Goal: Task Accomplishment & Management: Complete application form

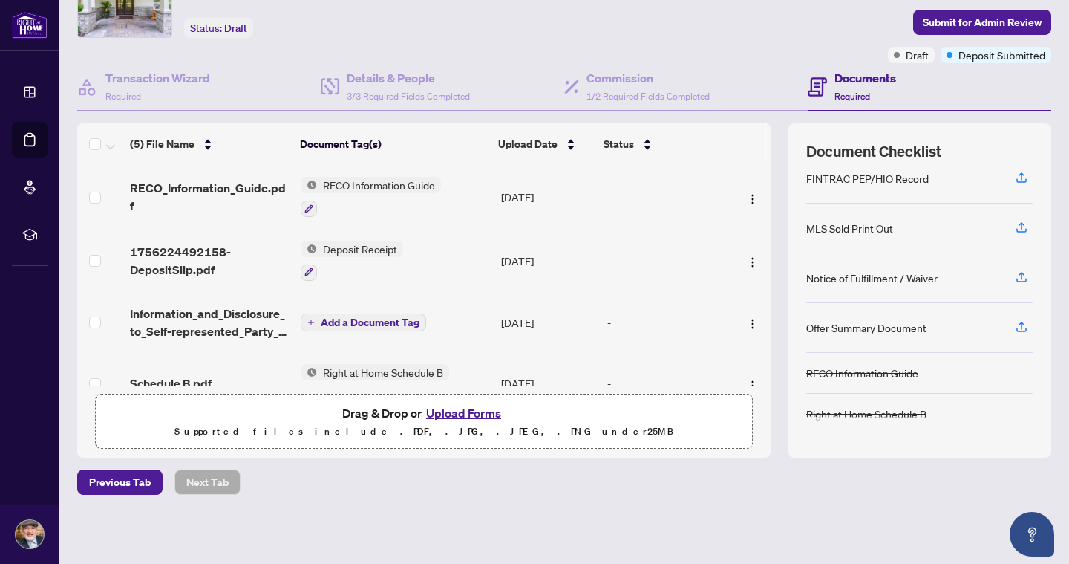
click at [465, 410] on button "Upload Forms" at bounding box center [464, 412] width 84 height 19
click at [445, 405] on button "Upload Forms" at bounding box center [464, 412] width 84 height 19
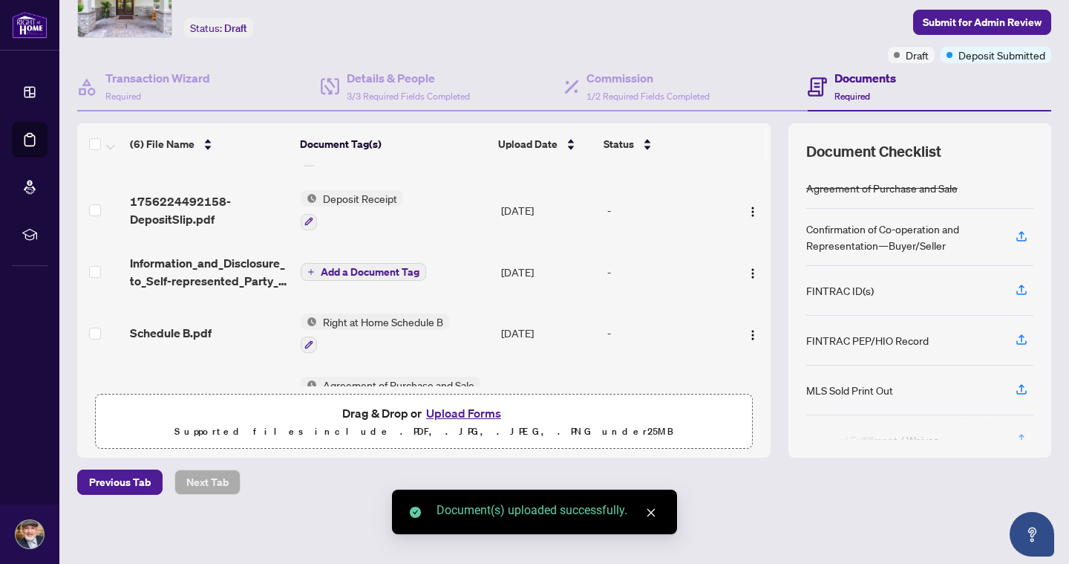
scroll to position [114, 0]
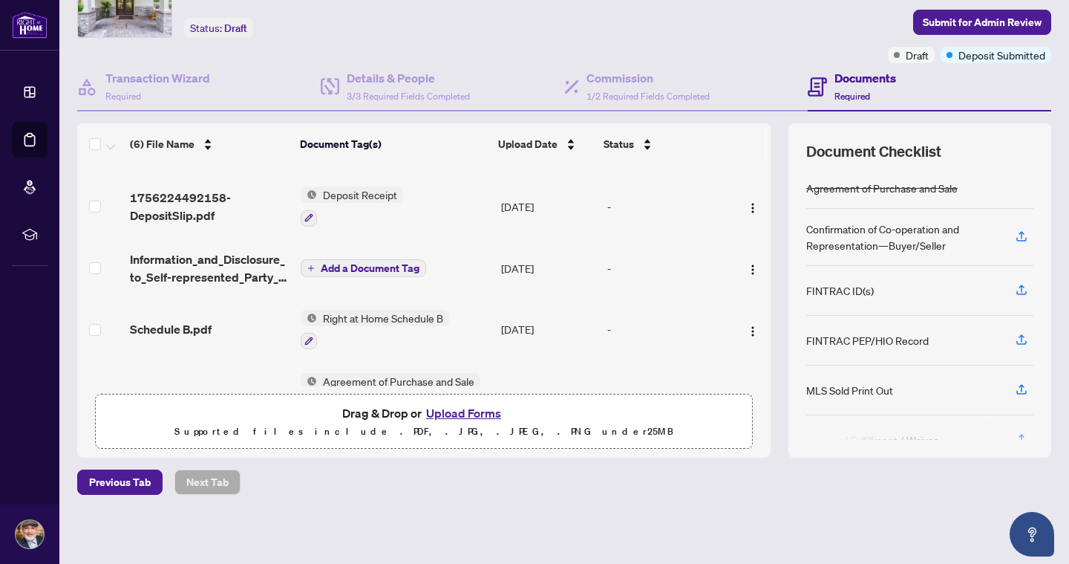
click at [322, 270] on span "Add a Document Tag" at bounding box center [370, 268] width 99 height 10
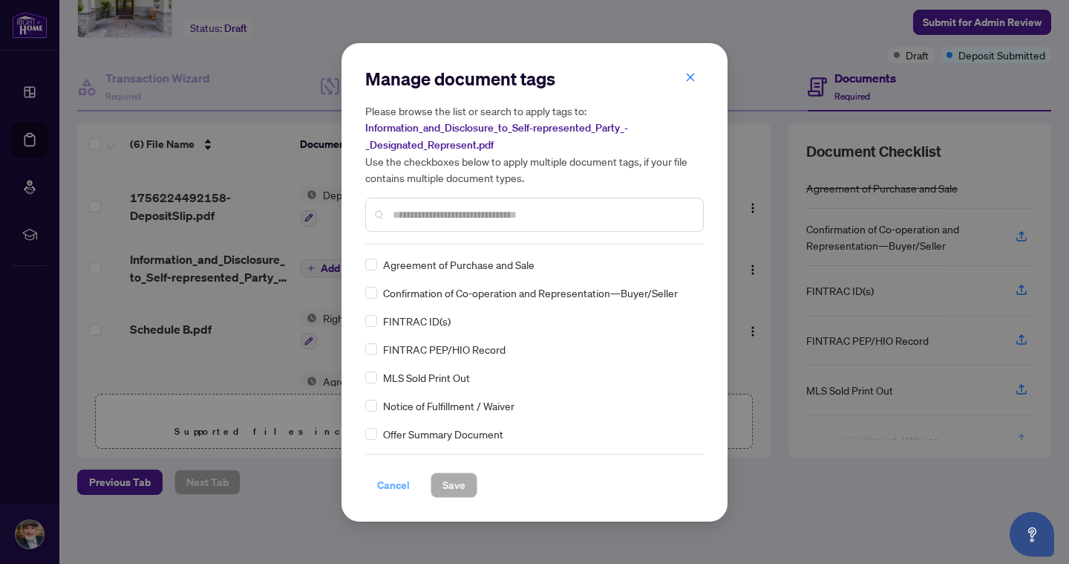
click at [394, 486] on span "Cancel" at bounding box center [393, 485] width 33 height 24
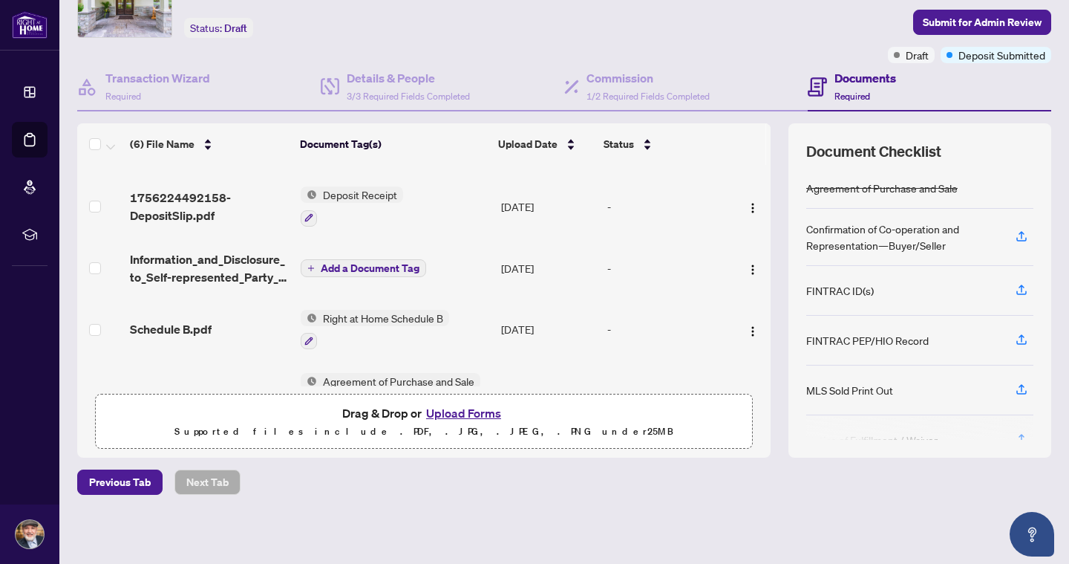
click at [609, 271] on div "-" at bounding box center [667, 268] width 120 height 16
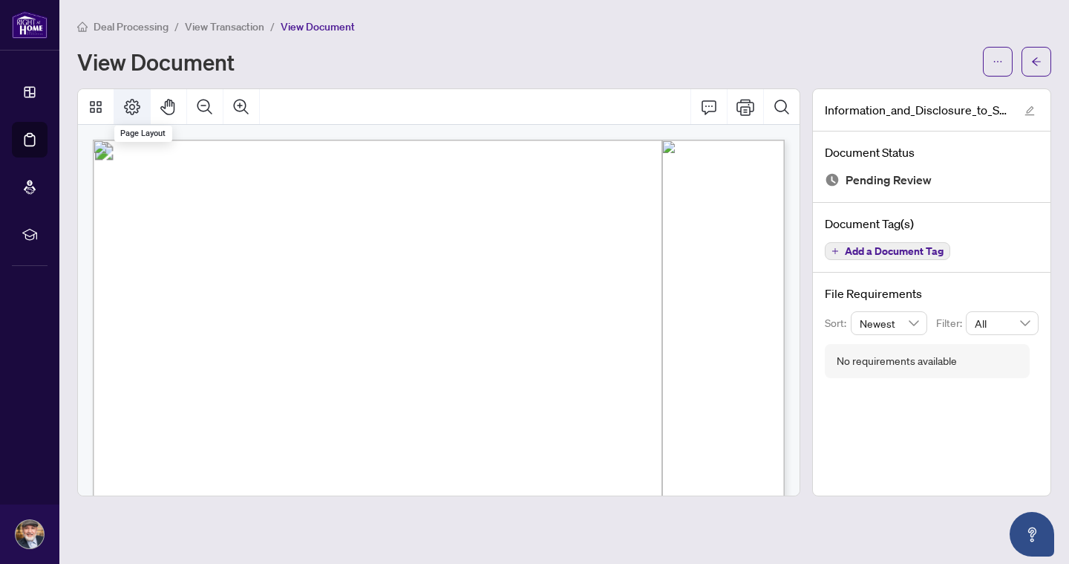
click at [128, 106] on icon "Page Layout" at bounding box center [132, 107] width 18 height 18
click at [711, 110] on icon "Comment" at bounding box center [709, 107] width 15 height 14
click at [706, 108] on icon "Comment" at bounding box center [709, 107] width 18 height 18
click at [223, 25] on span "View Transaction" at bounding box center [224, 26] width 79 height 13
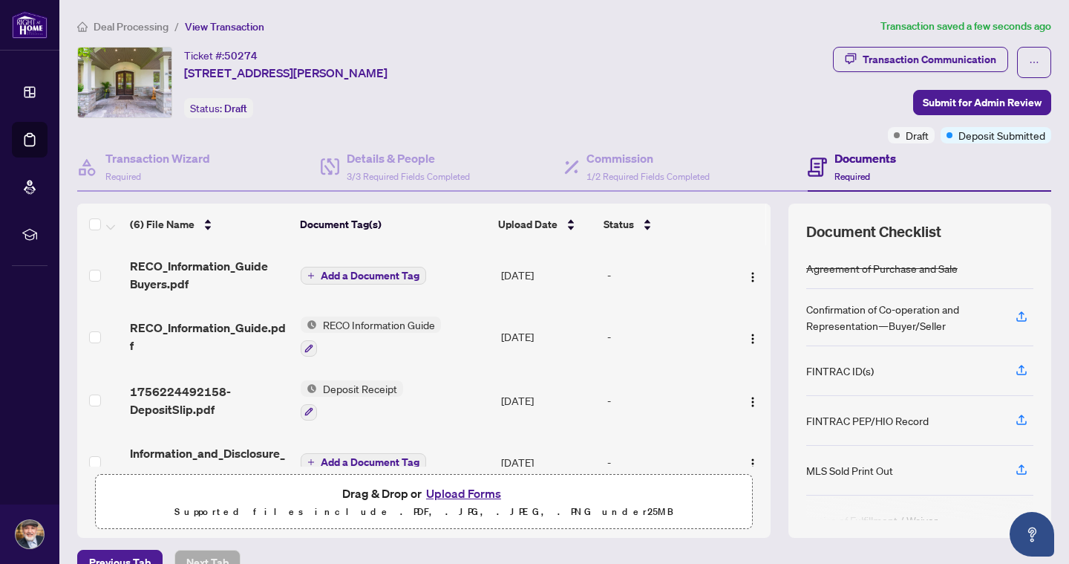
click at [310, 273] on icon "plus" at bounding box center [310, 275] width 7 height 7
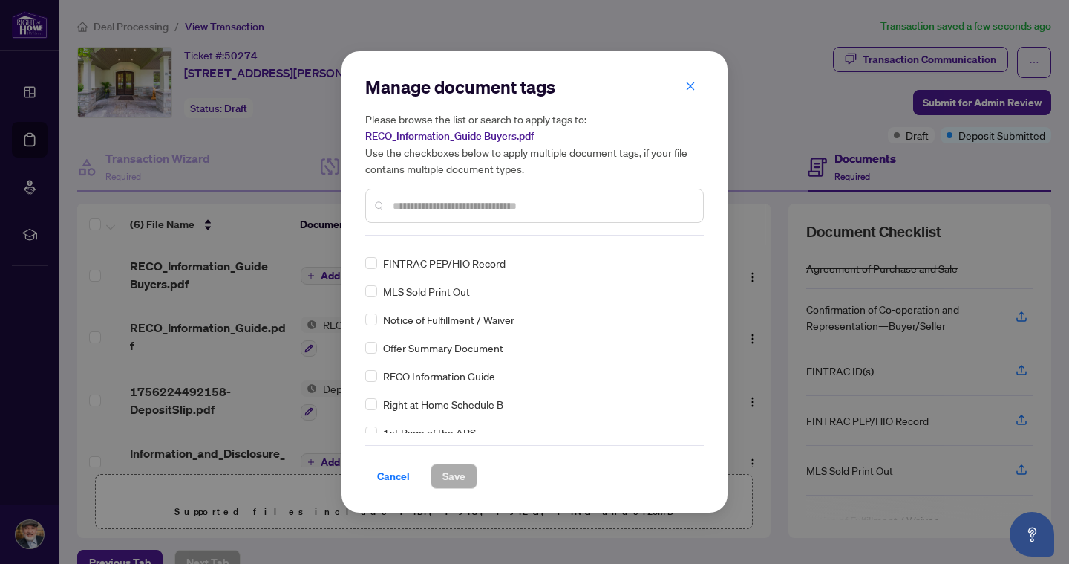
scroll to position [82, 0]
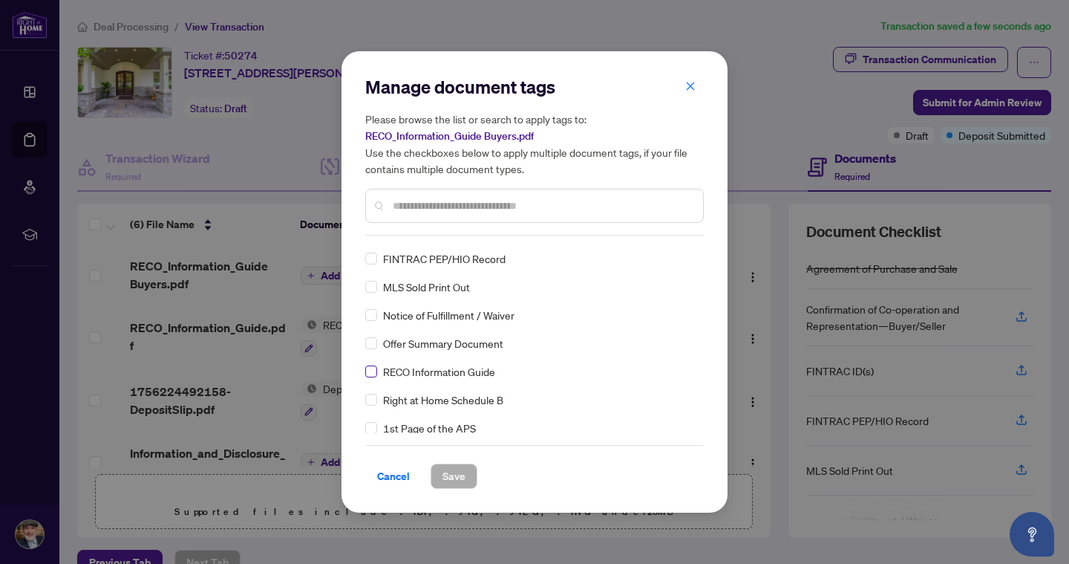
click at [372, 376] on span at bounding box center [371, 371] width 12 height 12
click at [453, 481] on span "Save" at bounding box center [454, 476] width 23 height 24
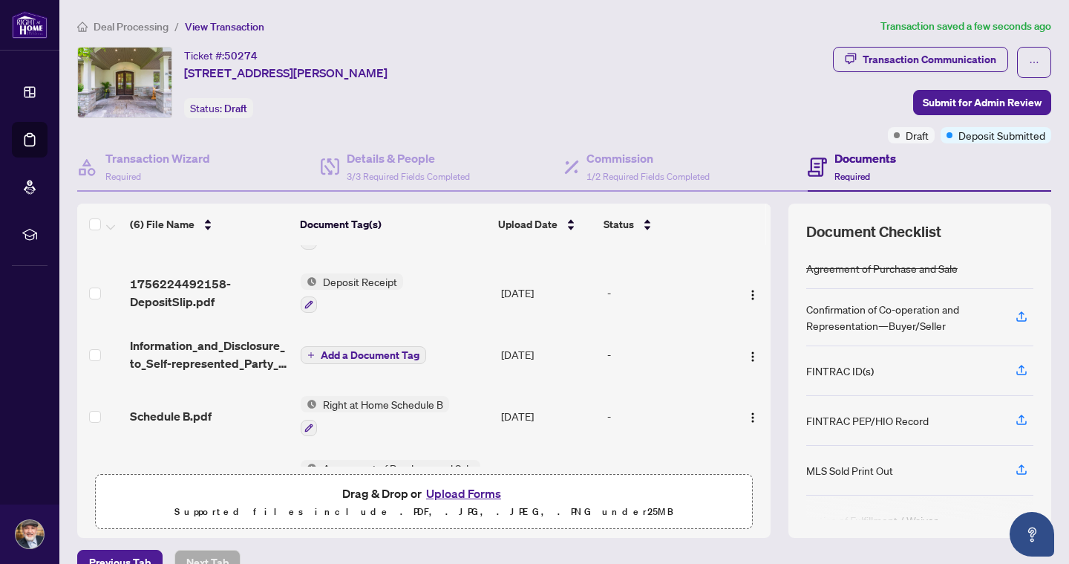
scroll to position [114, 0]
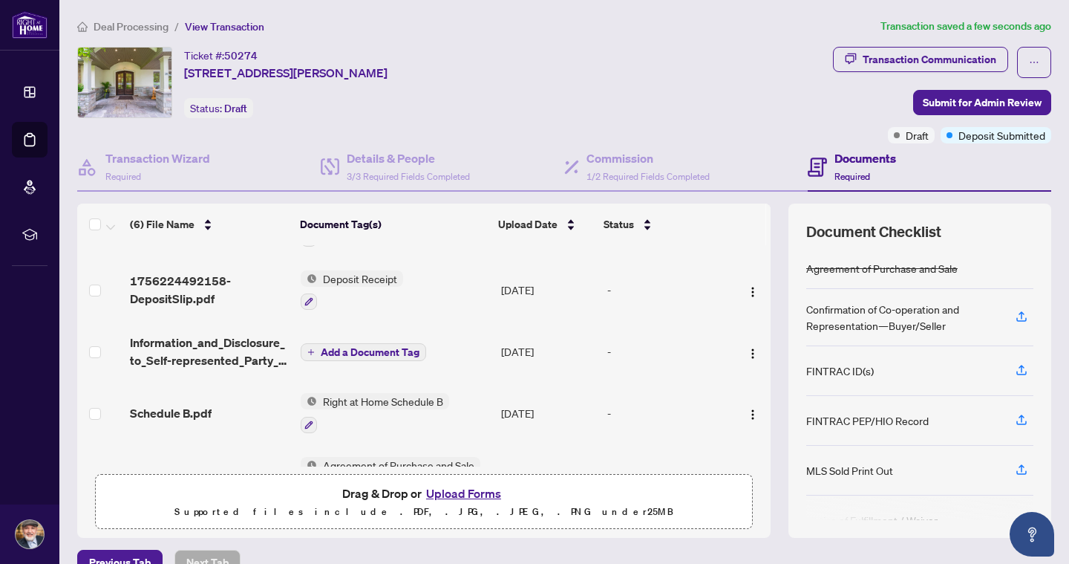
click at [319, 353] on button "Add a Document Tag" at bounding box center [363, 352] width 125 height 18
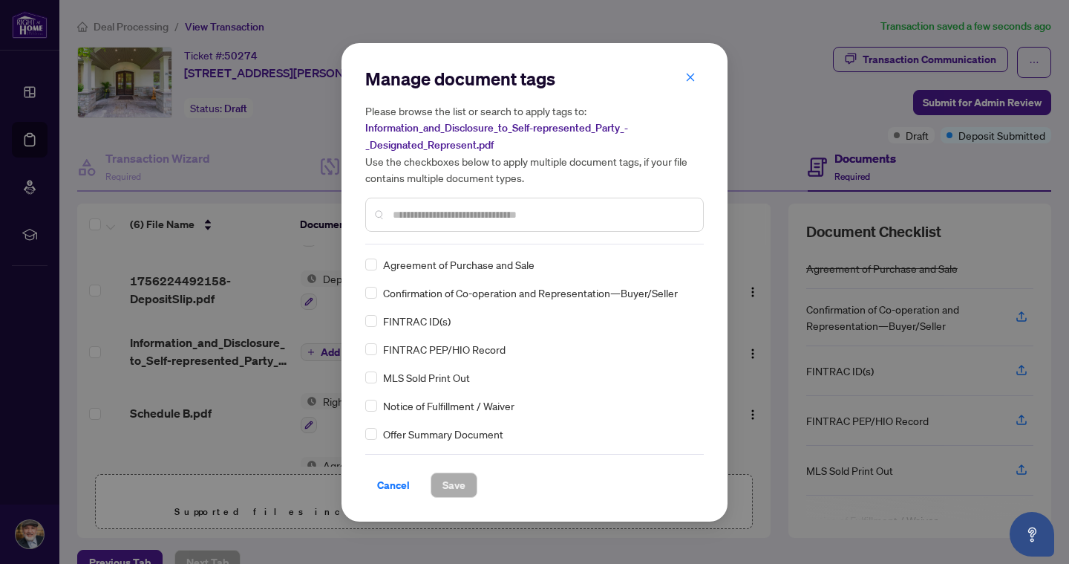
click at [495, 219] on input "text" at bounding box center [542, 214] width 298 height 16
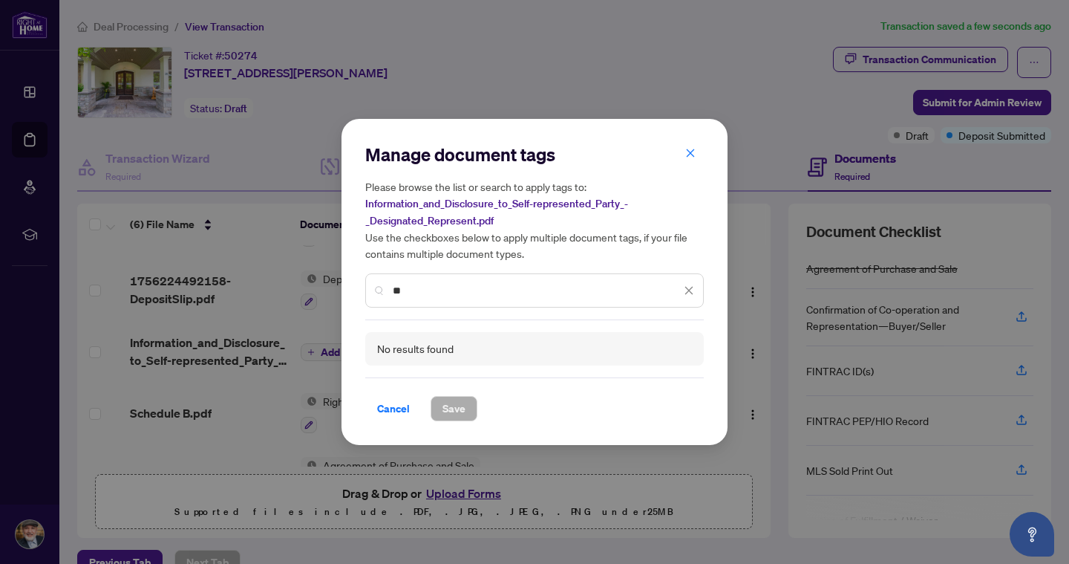
type input "*"
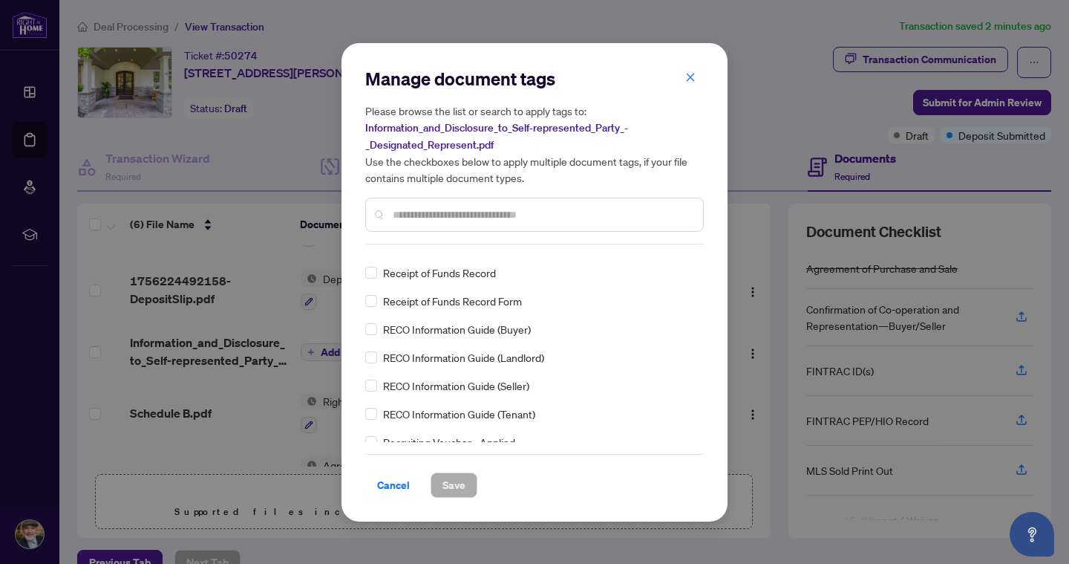
scroll to position [2643, 0]
click at [401, 482] on span "Cancel" at bounding box center [393, 485] width 33 height 24
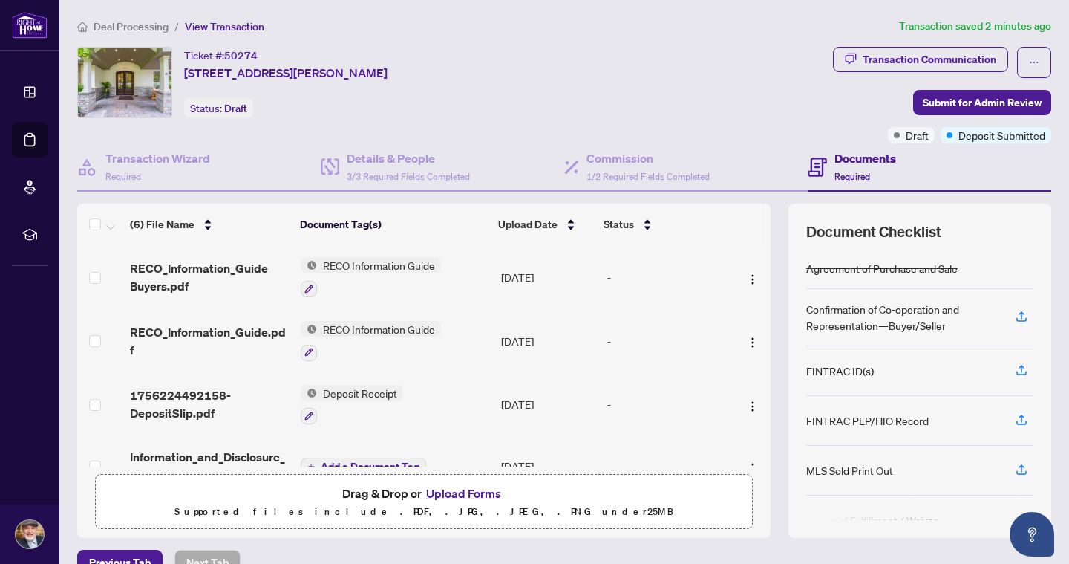
scroll to position [0, 0]
click at [310, 354] on icon "button" at bounding box center [308, 351] width 9 height 9
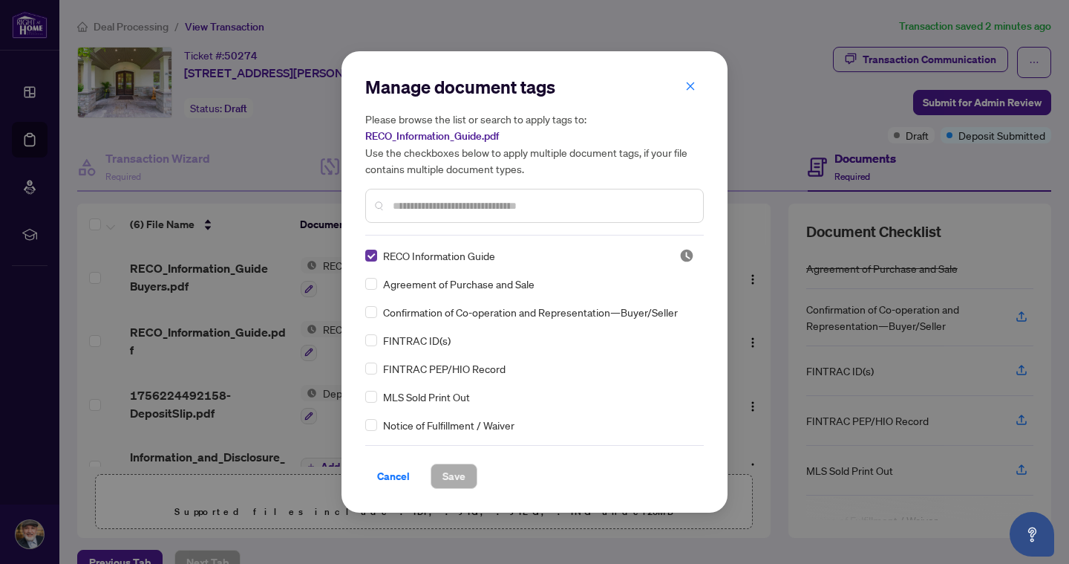
click at [374, 257] on span at bounding box center [371, 255] width 12 height 12
click at [433, 199] on input "text" at bounding box center [542, 206] width 298 height 16
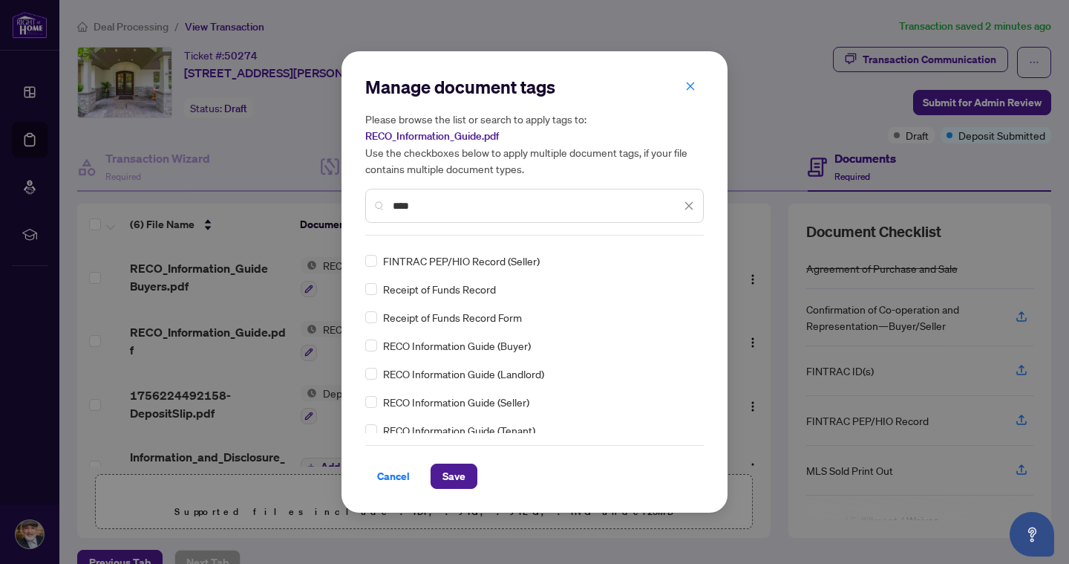
scroll to position [82, 0]
type input "****"
click at [451, 475] on span "Save" at bounding box center [454, 476] width 23 height 24
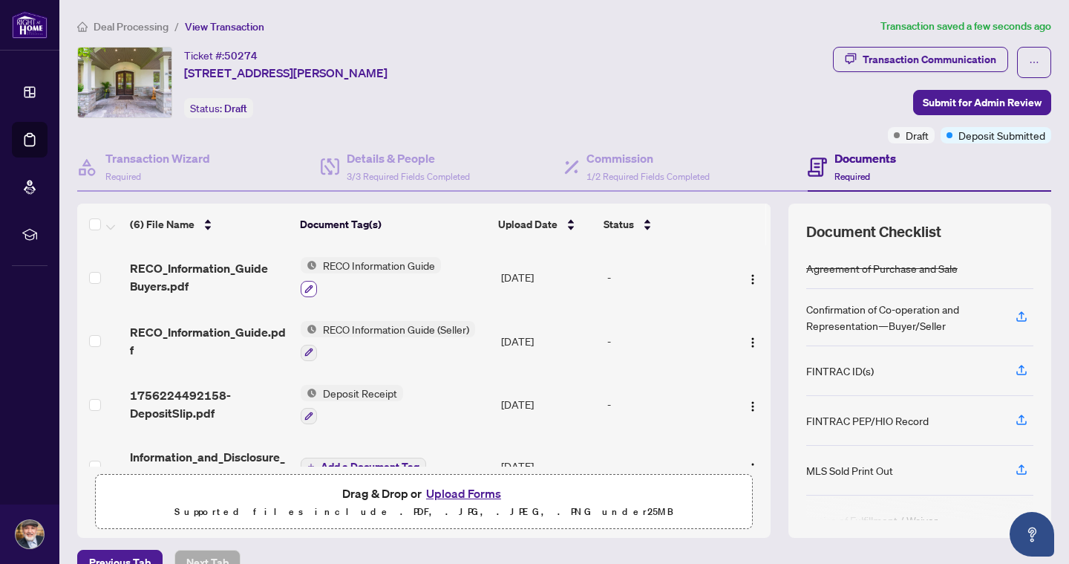
click at [310, 287] on icon "button" at bounding box center [309, 288] width 8 height 8
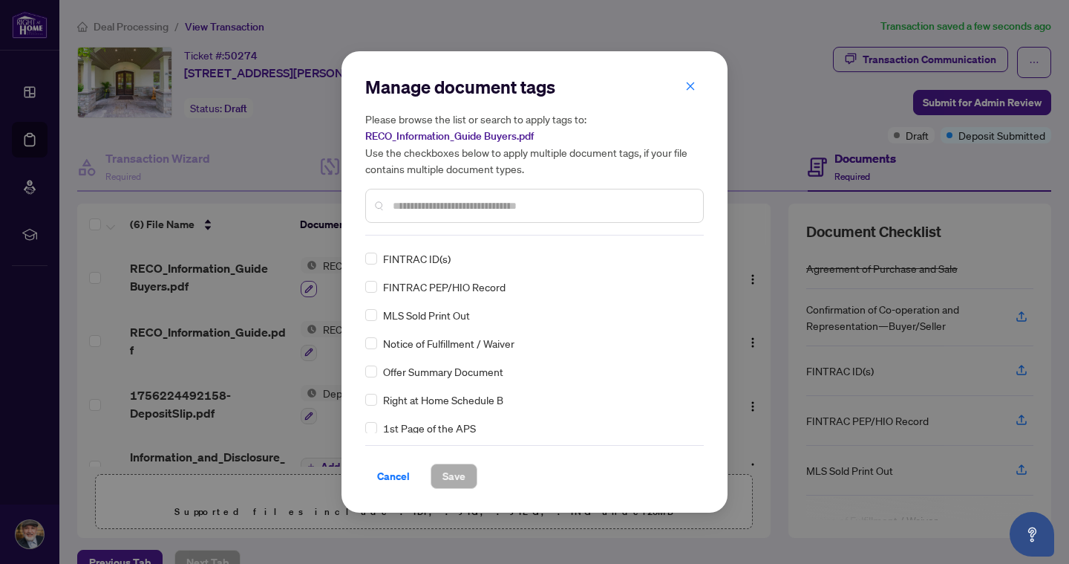
scroll to position [0, 0]
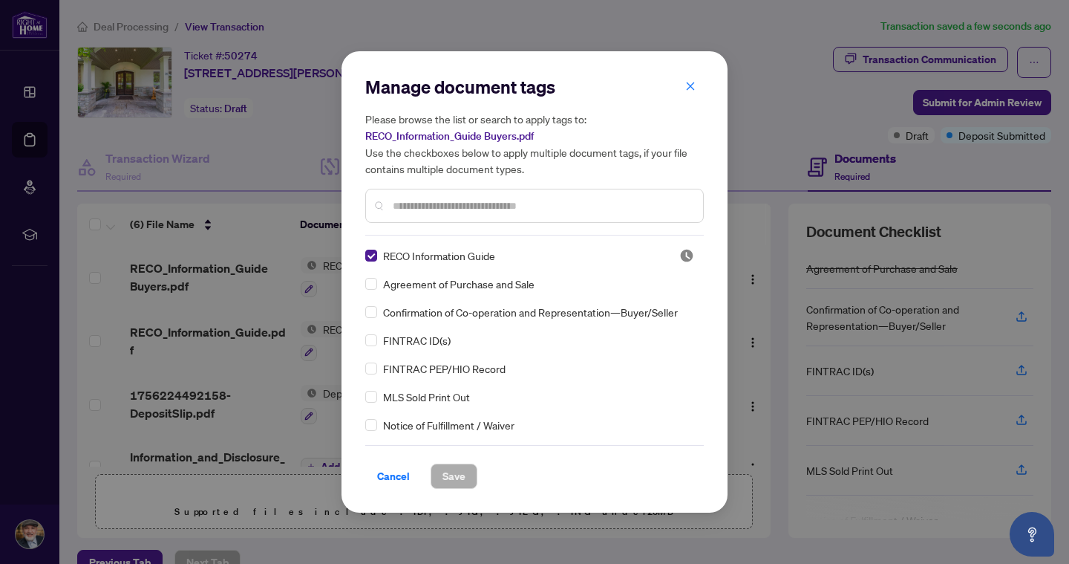
click at [456, 208] on input "text" at bounding box center [542, 206] width 298 height 16
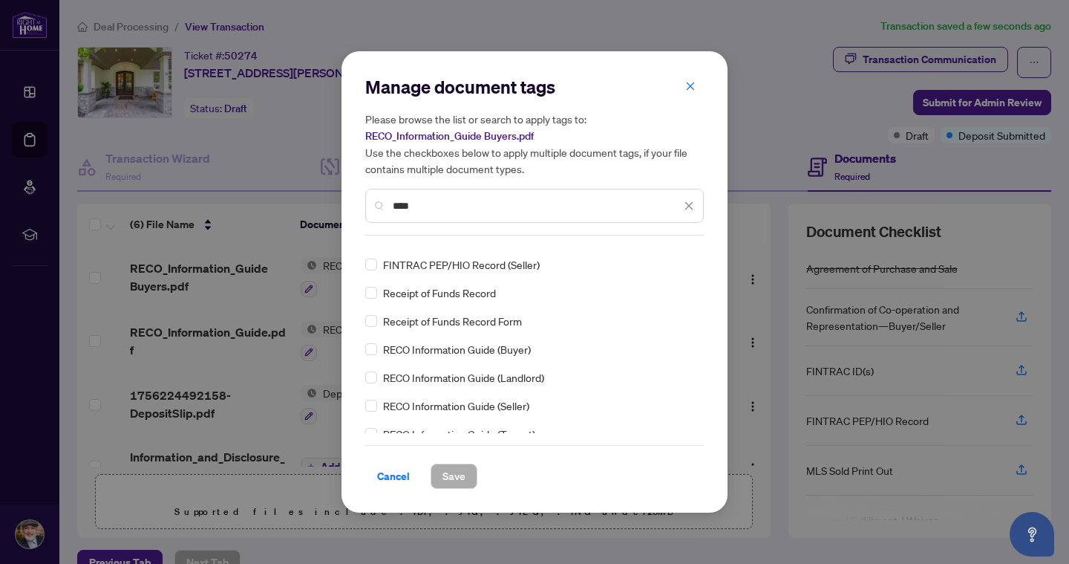
scroll to position [77, 0]
type input "****"
click at [371, 351] on span at bounding box center [371, 348] width 12 height 12
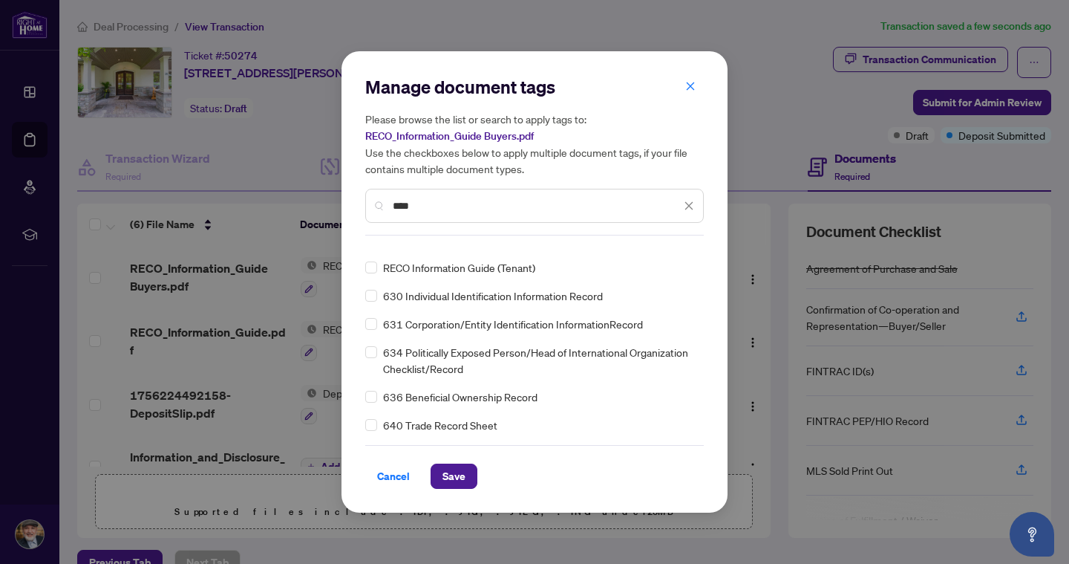
scroll to position [242, 0]
click at [456, 474] on span "Save" at bounding box center [454, 476] width 23 height 24
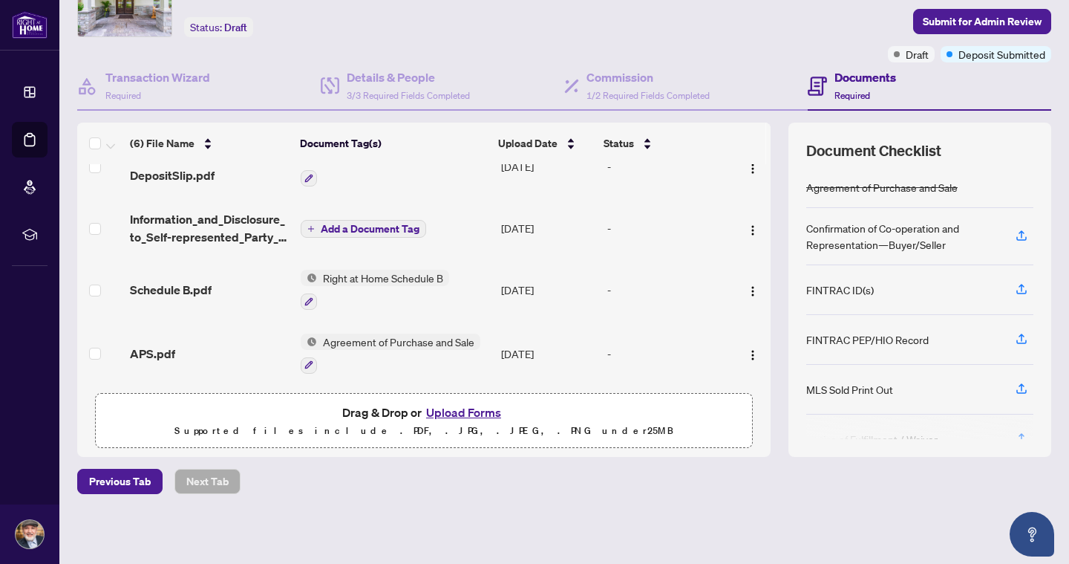
scroll to position [80, 0]
click at [752, 226] on img "button" at bounding box center [753, 231] width 12 height 12
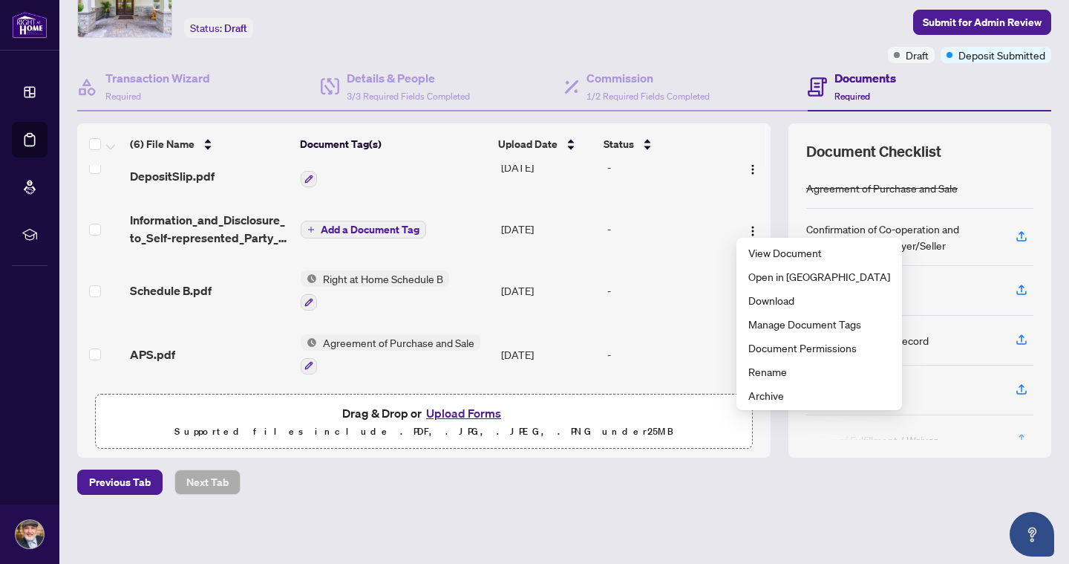
click at [631, 271] on td "-" at bounding box center [667, 290] width 132 height 64
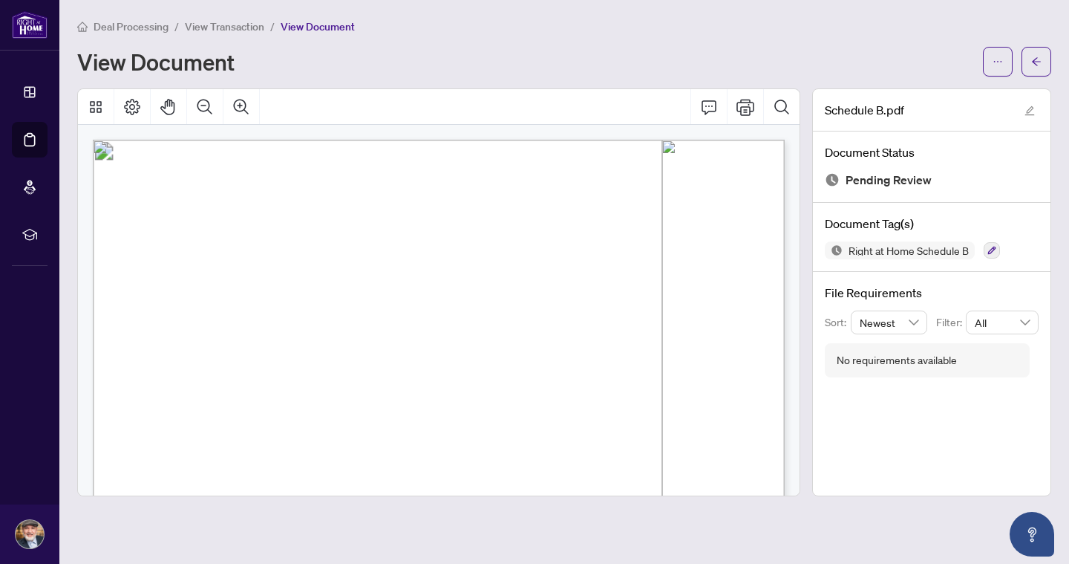
click at [249, 27] on span "View Transaction" at bounding box center [224, 26] width 79 height 13
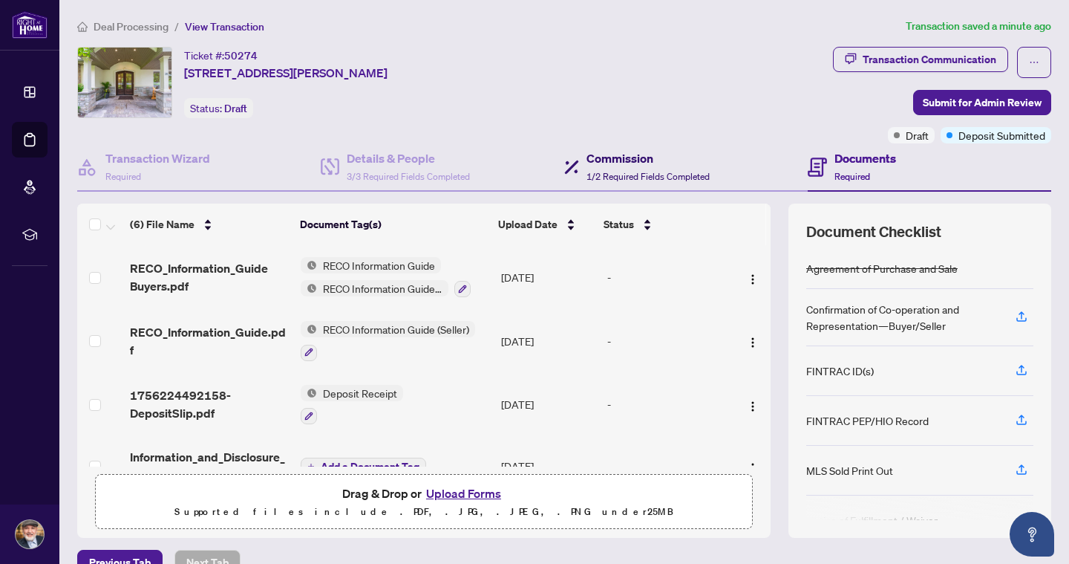
click at [621, 172] on span "1/2 Required Fields Completed" at bounding box center [648, 176] width 123 height 11
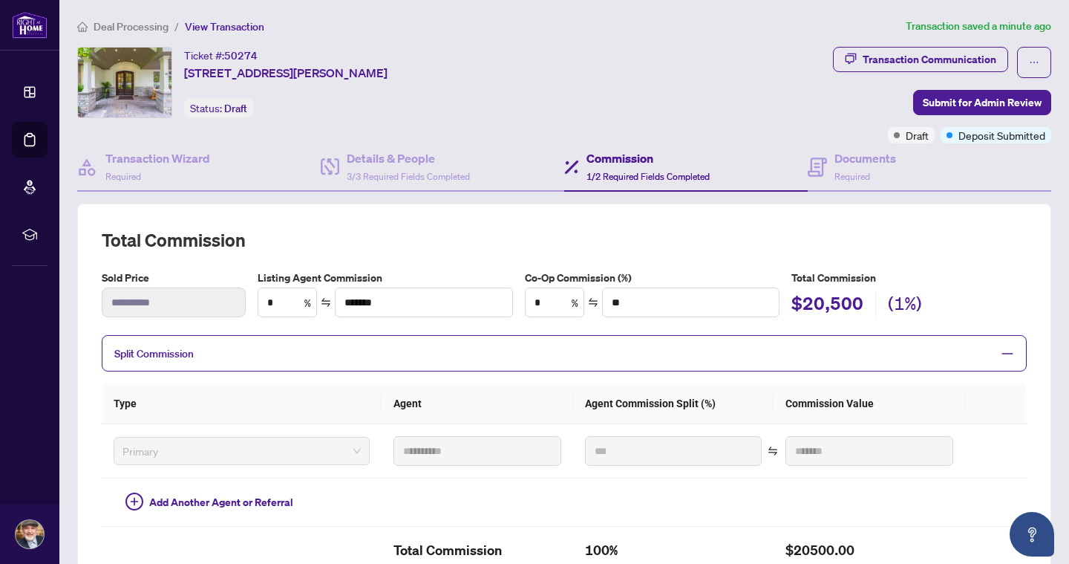
click at [1005, 353] on icon "minus" at bounding box center [1007, 353] width 13 height 13
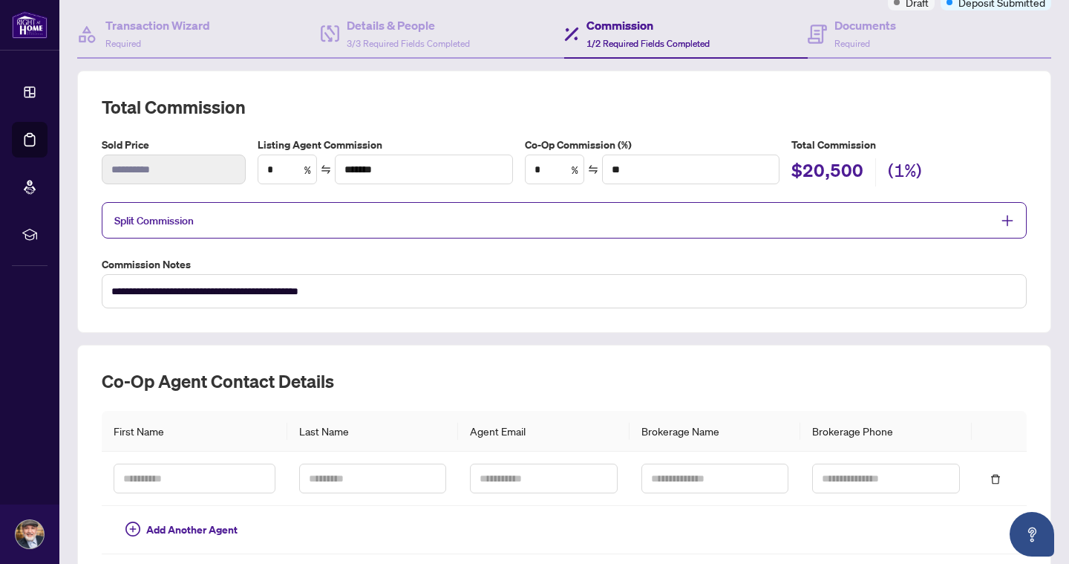
scroll to position [137, 0]
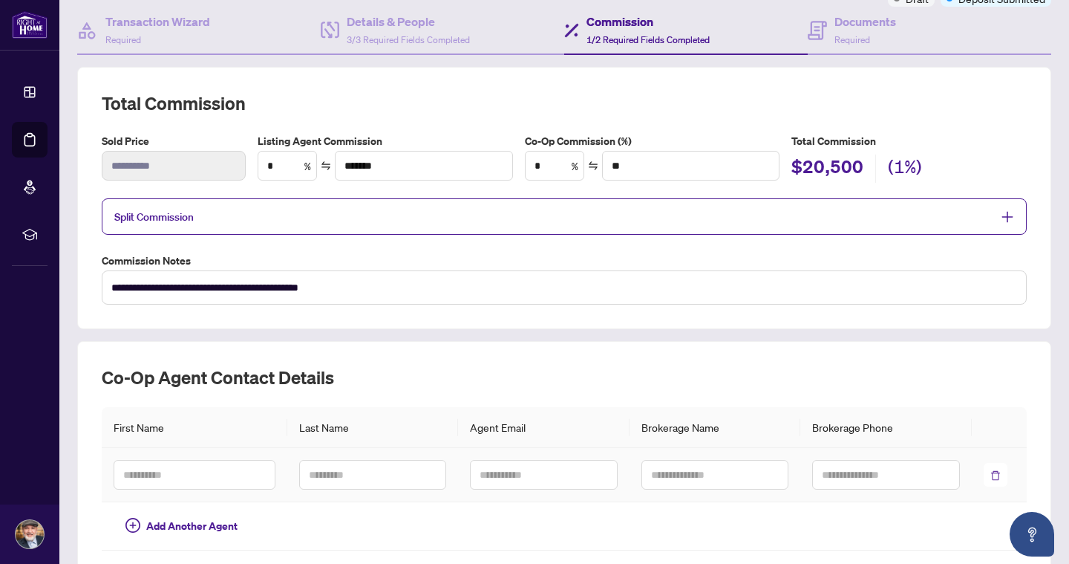
click at [999, 474] on icon "delete" at bounding box center [995, 475] width 10 height 10
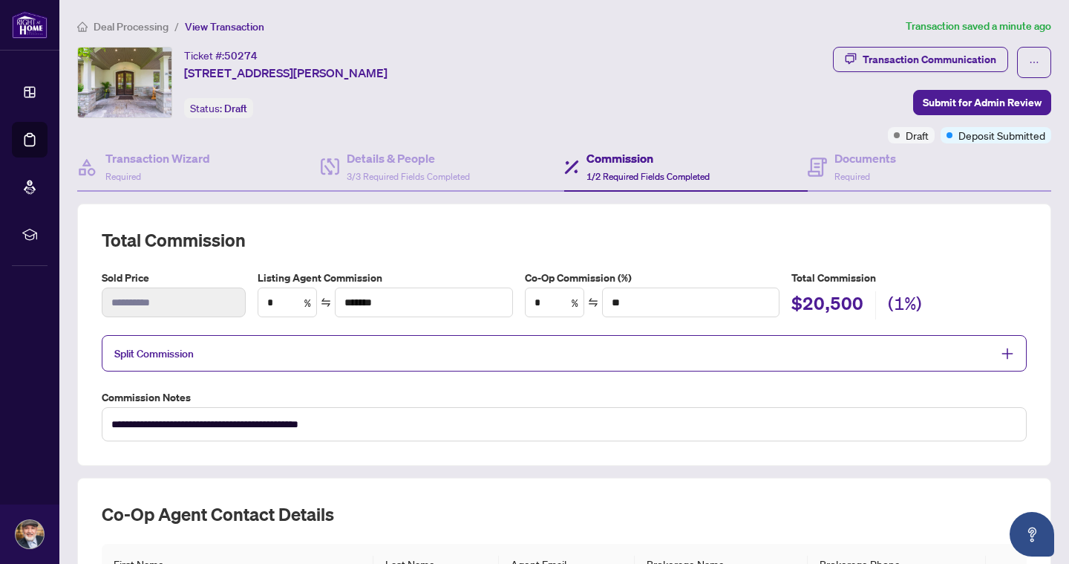
scroll to position [0, 0]
click at [844, 160] on h4 "Documents" at bounding box center [866, 158] width 62 height 18
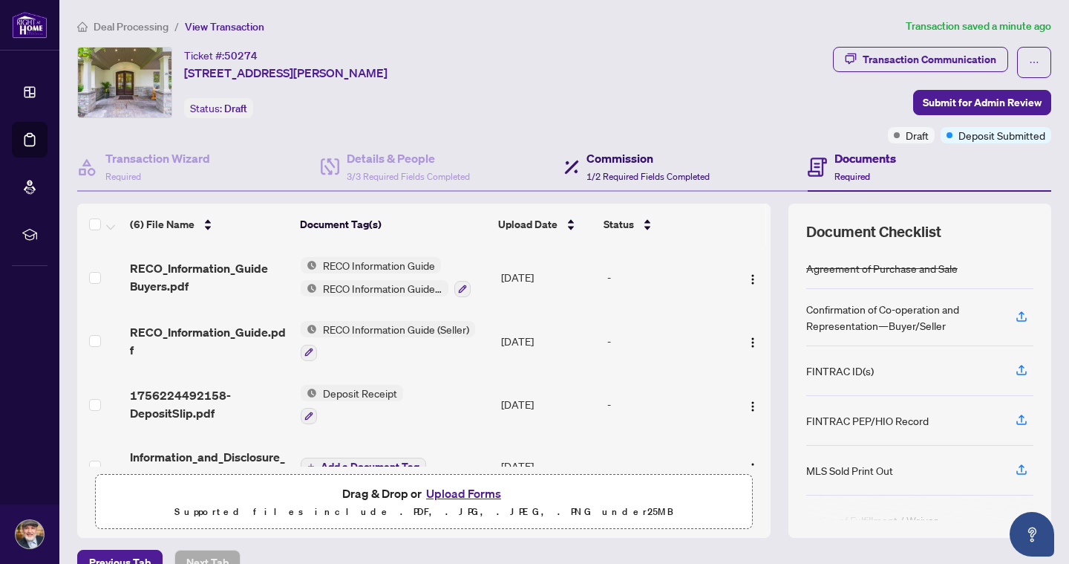
click at [634, 157] on h4 "Commission" at bounding box center [648, 158] width 123 height 18
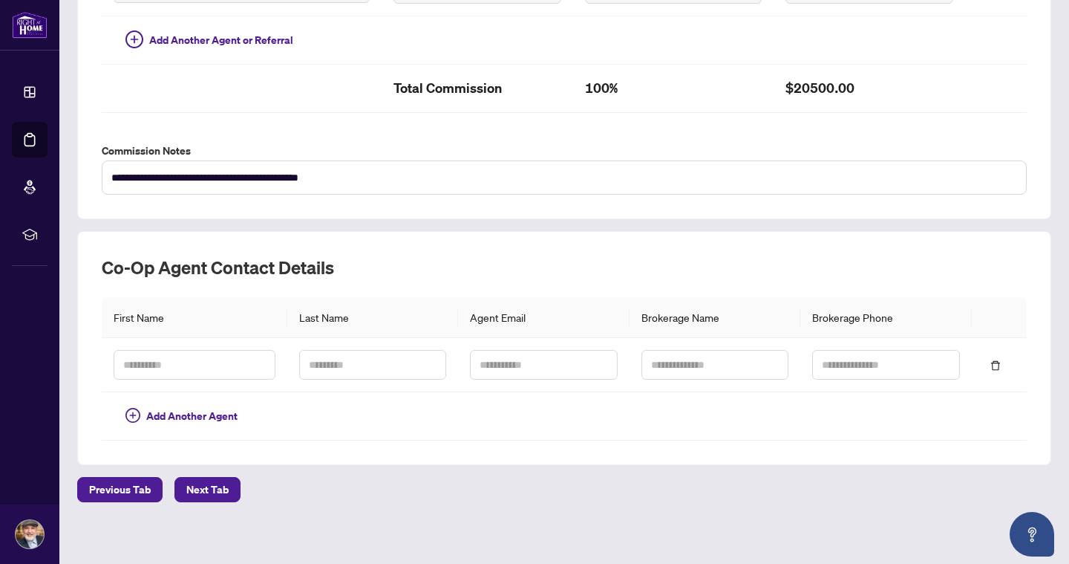
scroll to position [460, 0]
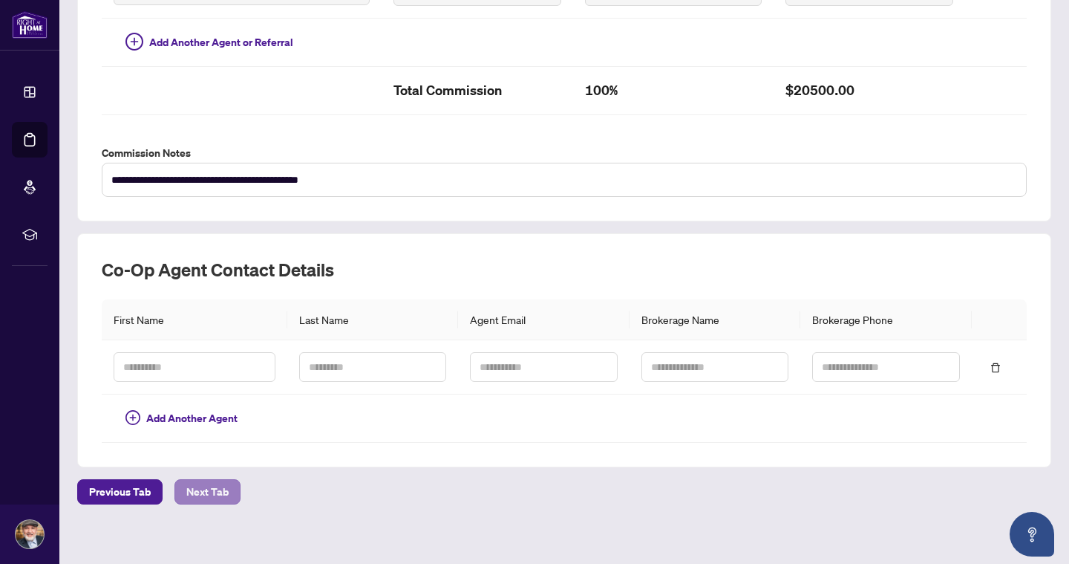
click at [229, 488] on button "Next Tab" at bounding box center [207, 491] width 66 height 25
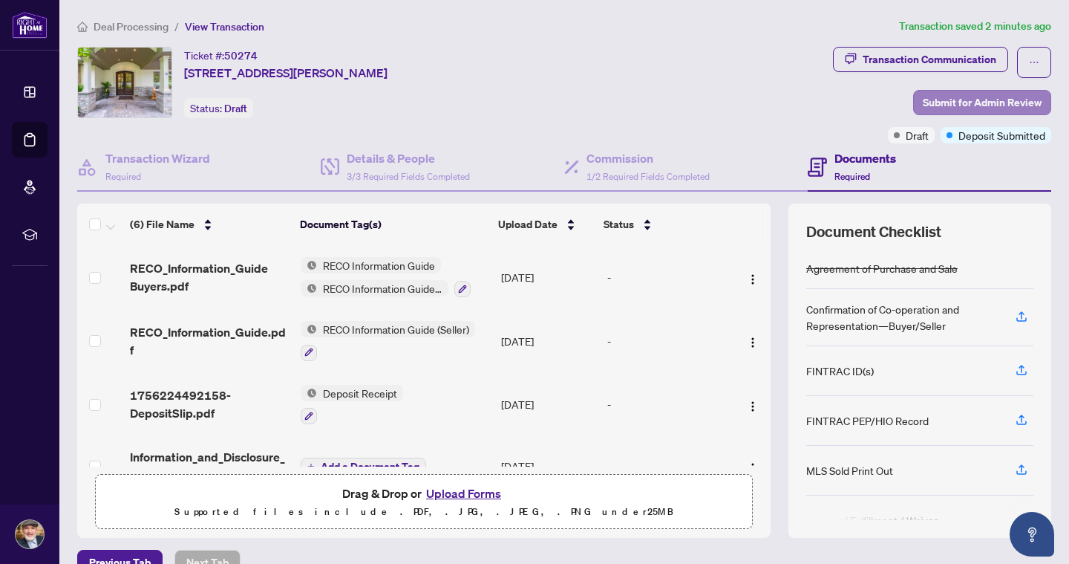
click at [936, 100] on span "Submit for Admin Review" at bounding box center [982, 103] width 119 height 24
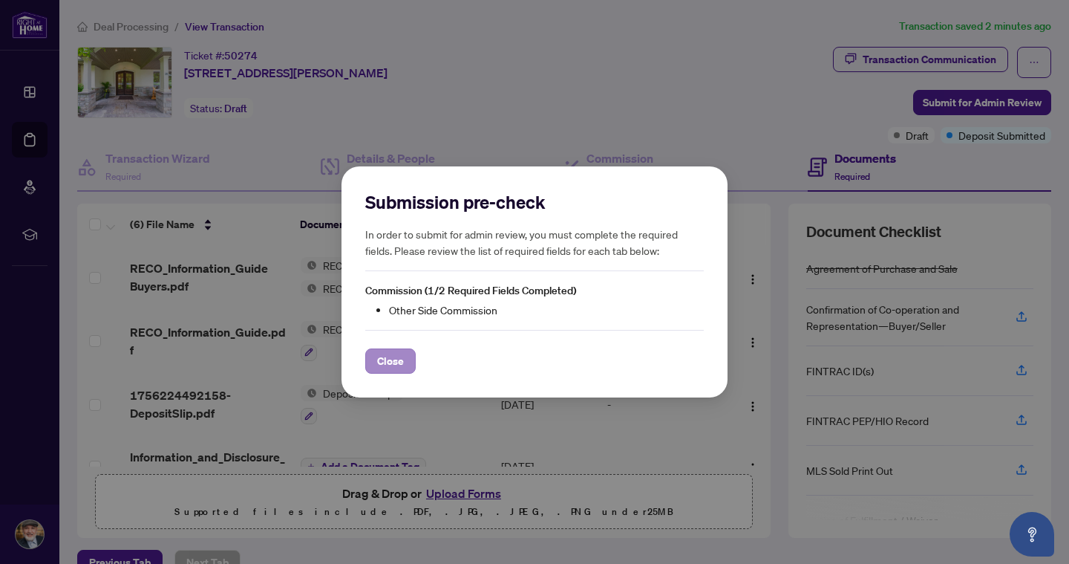
click at [400, 360] on span "Close" at bounding box center [390, 361] width 27 height 24
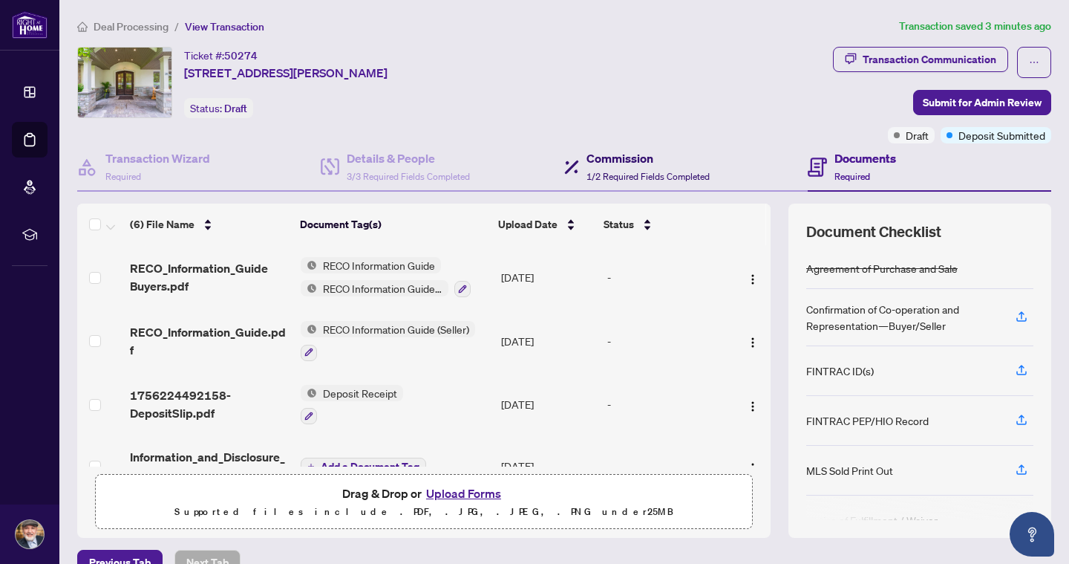
click at [605, 172] on span "1/2 Required Fields Completed" at bounding box center [648, 176] width 123 height 11
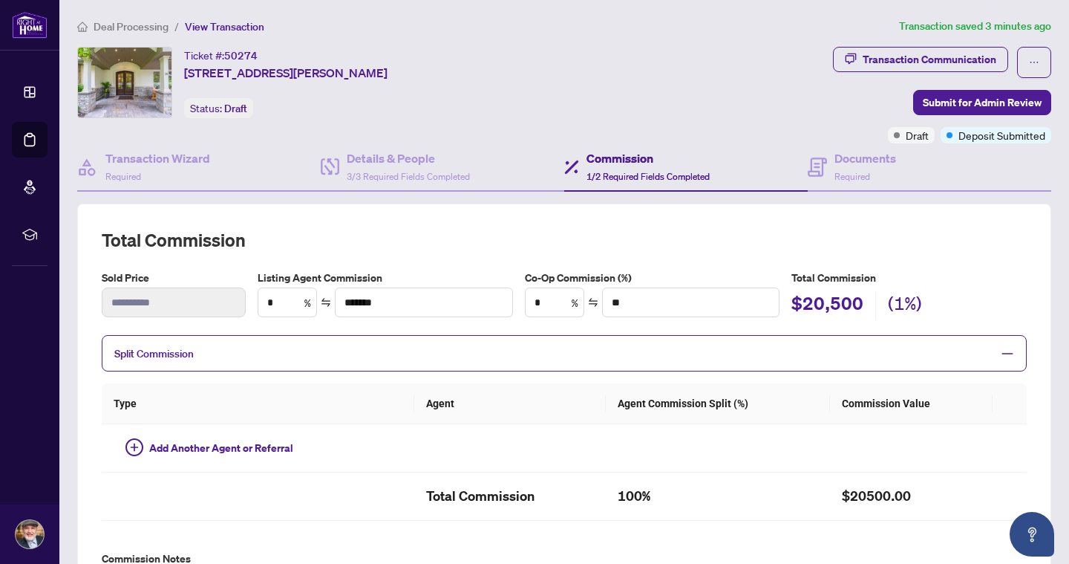
type textarea "**********"
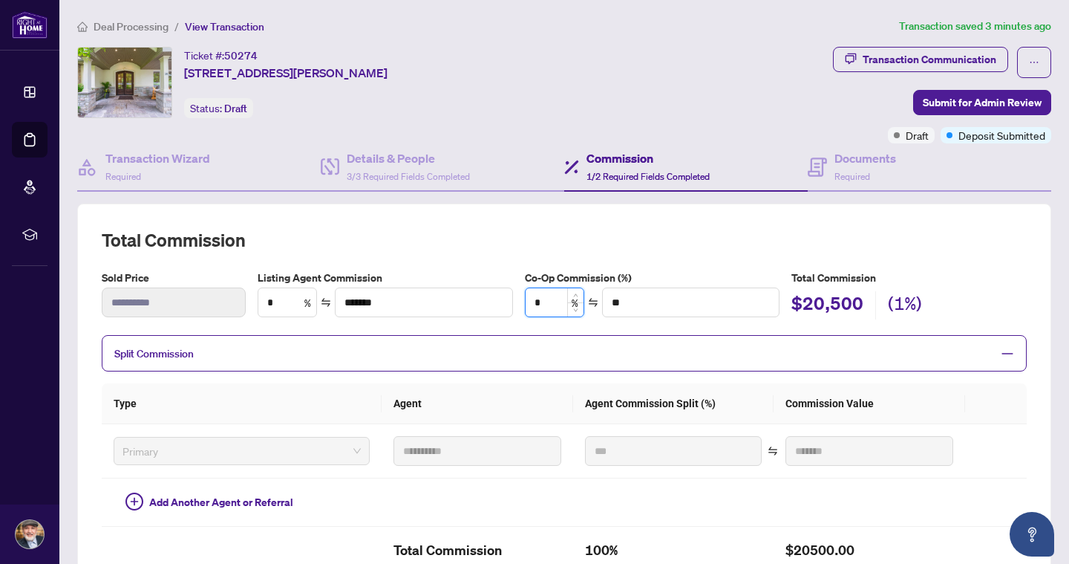
click at [558, 293] on input "*" at bounding box center [555, 302] width 58 height 28
type input "*"
click at [650, 306] on input "**" at bounding box center [691, 302] width 176 height 28
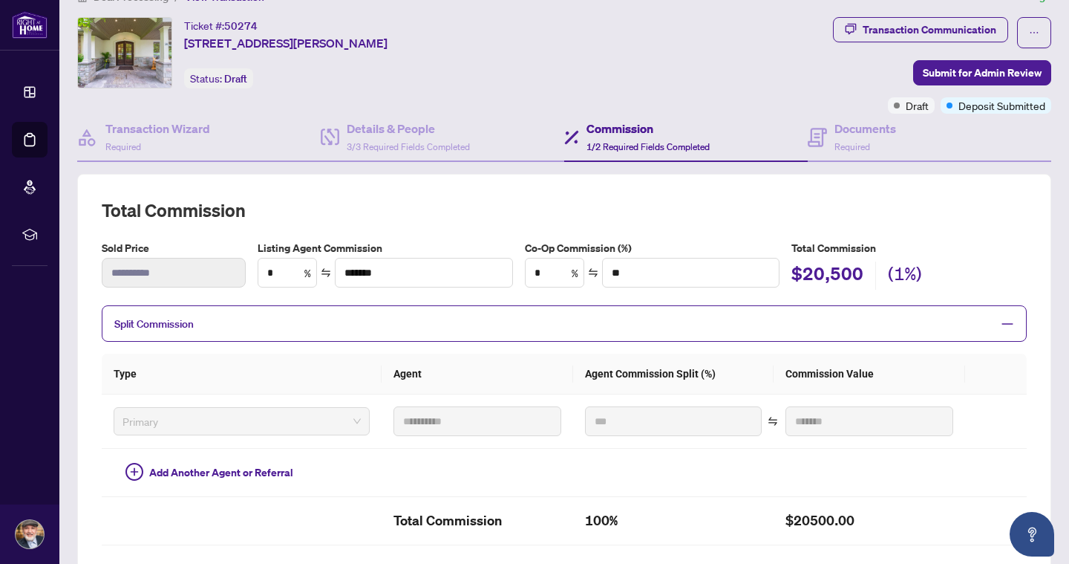
scroll to position [41, 0]
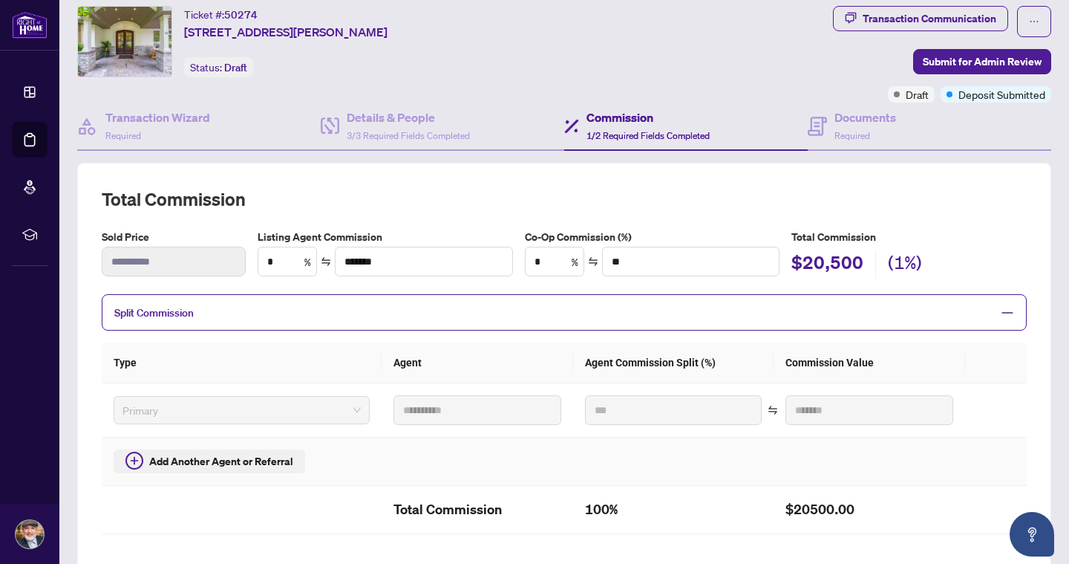
click at [139, 461] on icon "plus-circle" at bounding box center [134, 460] width 18 height 18
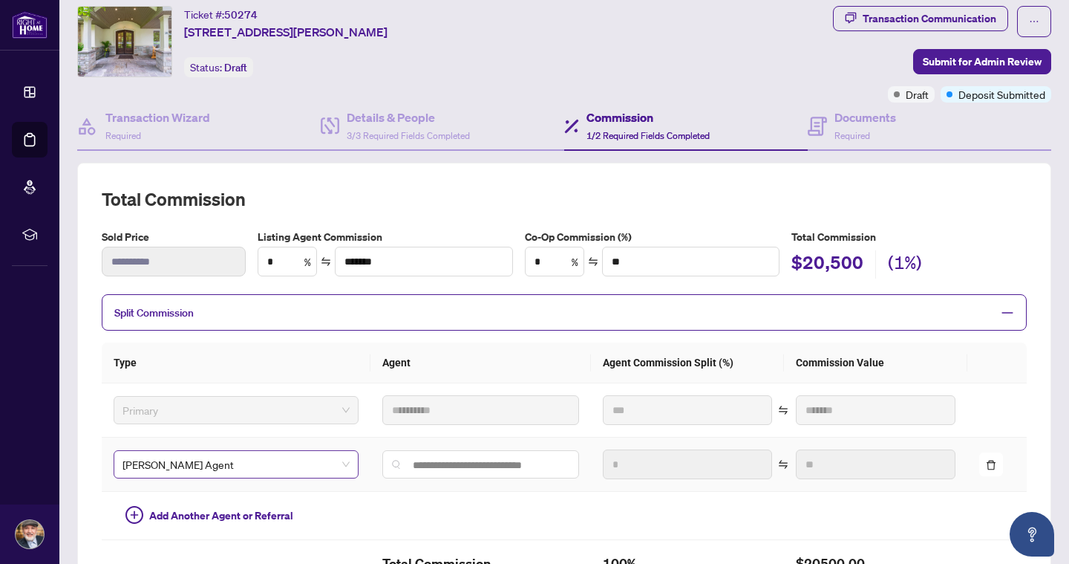
click at [323, 462] on span "[PERSON_NAME] Agent" at bounding box center [236, 464] width 227 height 22
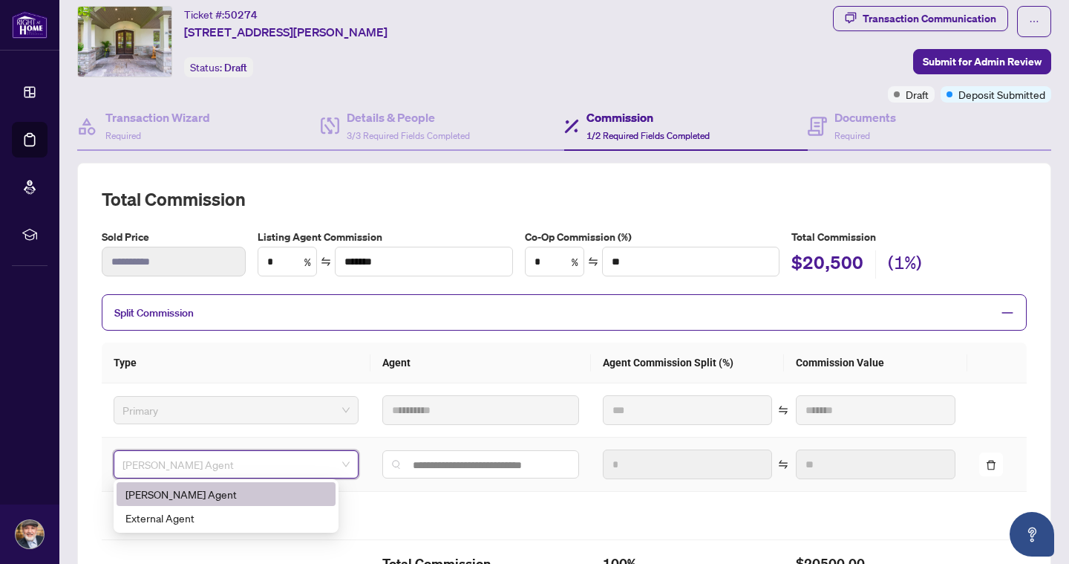
click at [323, 462] on span "[PERSON_NAME] Agent" at bounding box center [236, 464] width 227 height 22
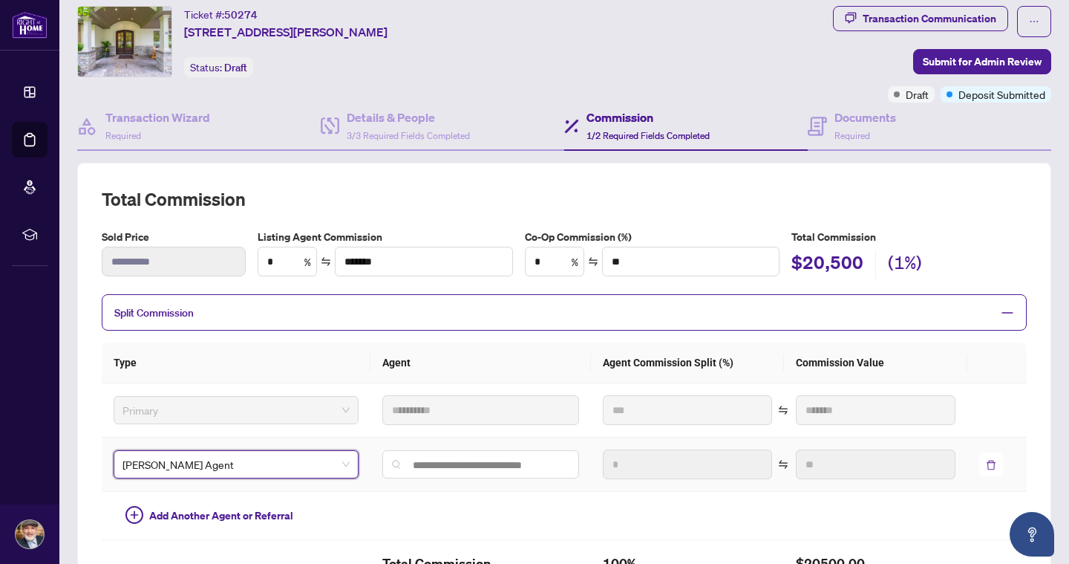
click at [995, 456] on span "button" at bounding box center [991, 464] width 10 height 16
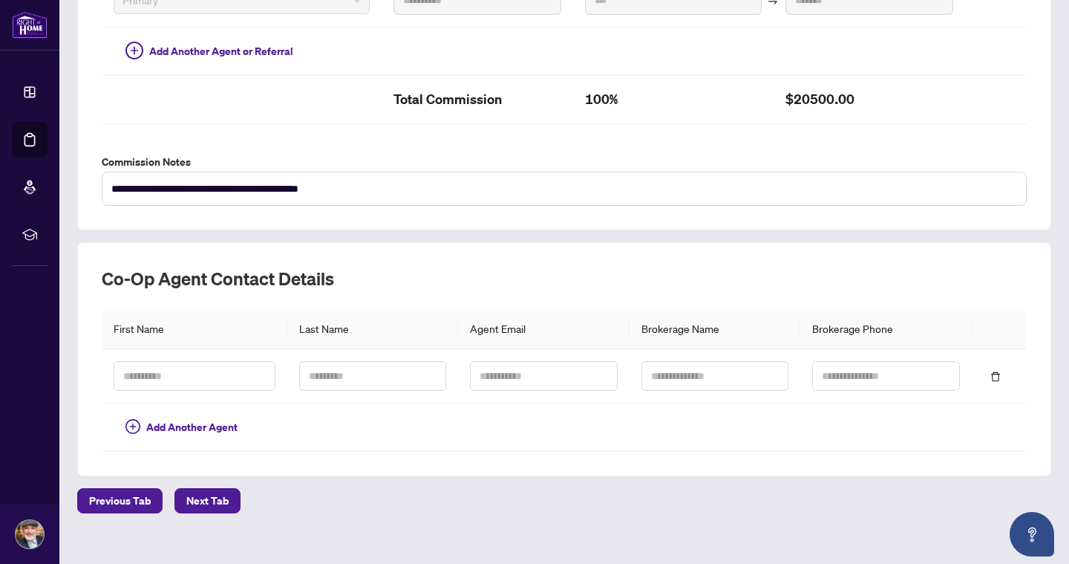
scroll to position [451, 0]
click at [999, 371] on icon "delete" at bounding box center [995, 376] width 9 height 10
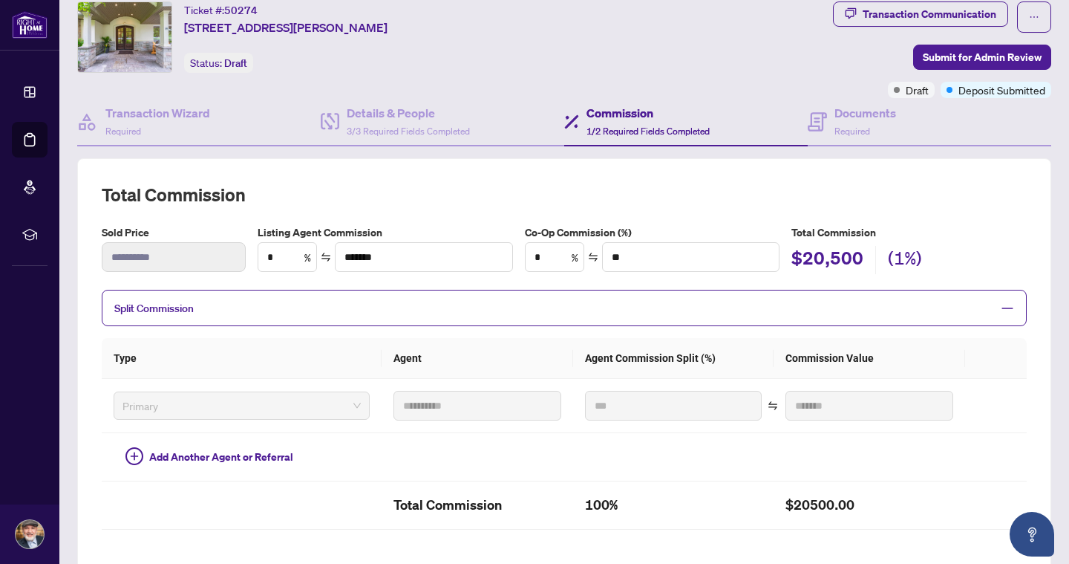
scroll to position [45, 0]
click at [556, 254] on input "*" at bounding box center [555, 258] width 58 height 28
click at [584, 266] on span "Decrease Value" at bounding box center [575, 263] width 16 height 17
type input "**"
type input "******"
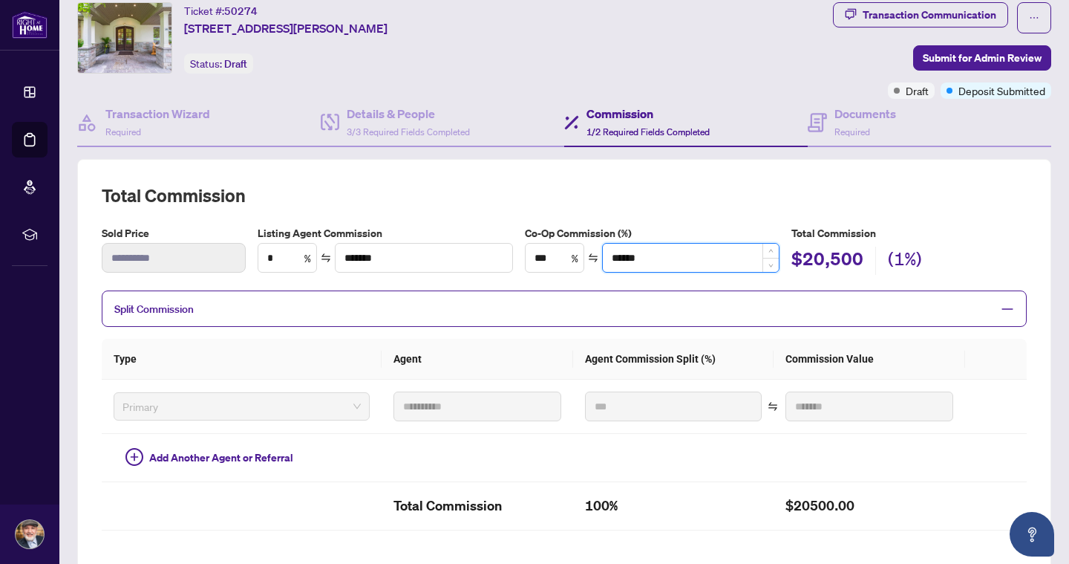
click at [684, 258] on input "******" at bounding box center [691, 258] width 176 height 28
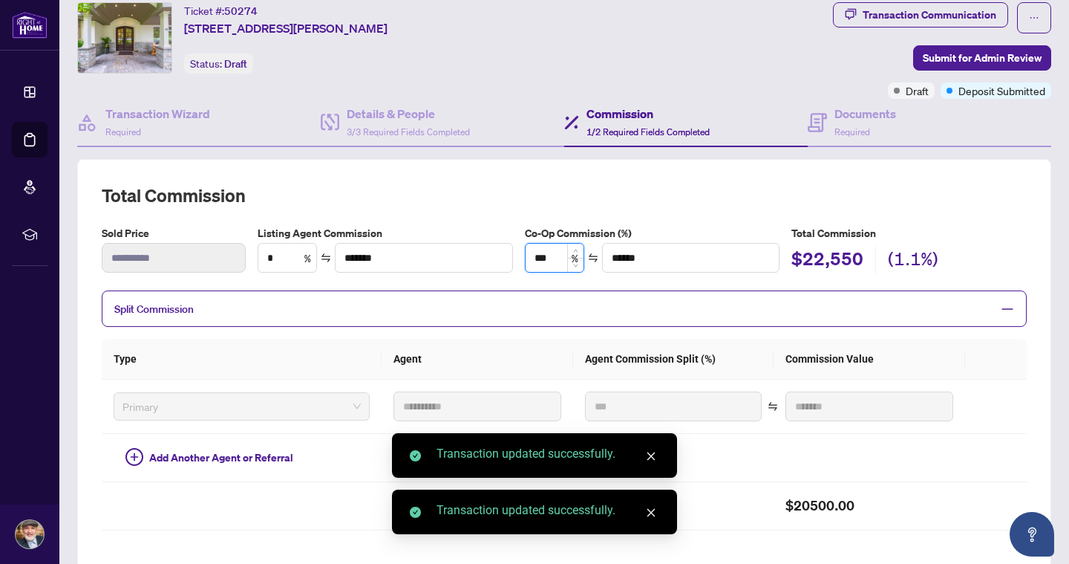
click at [568, 253] on input "***" at bounding box center [555, 258] width 58 height 28
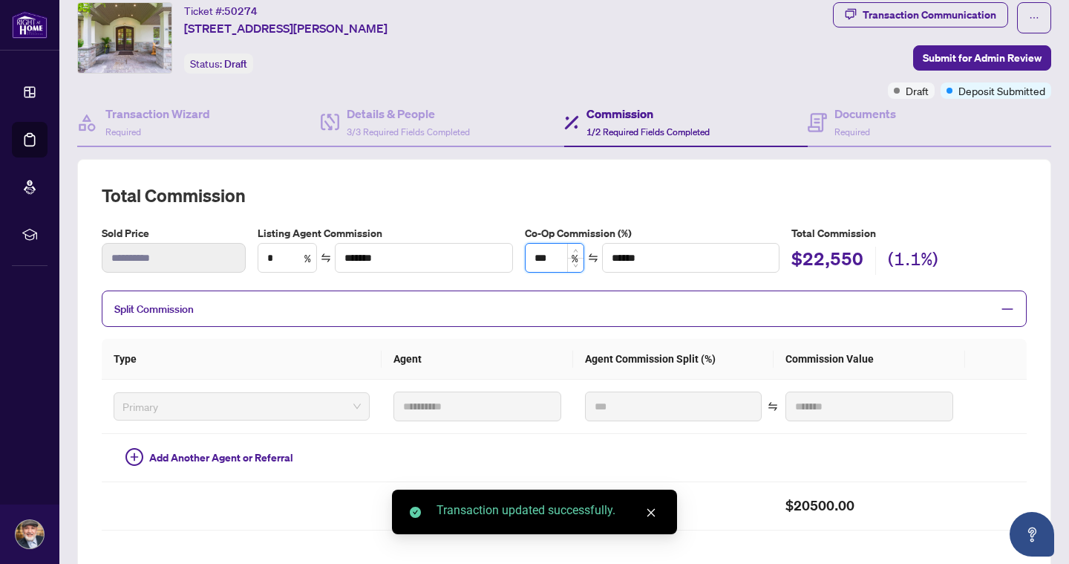
type input "**"
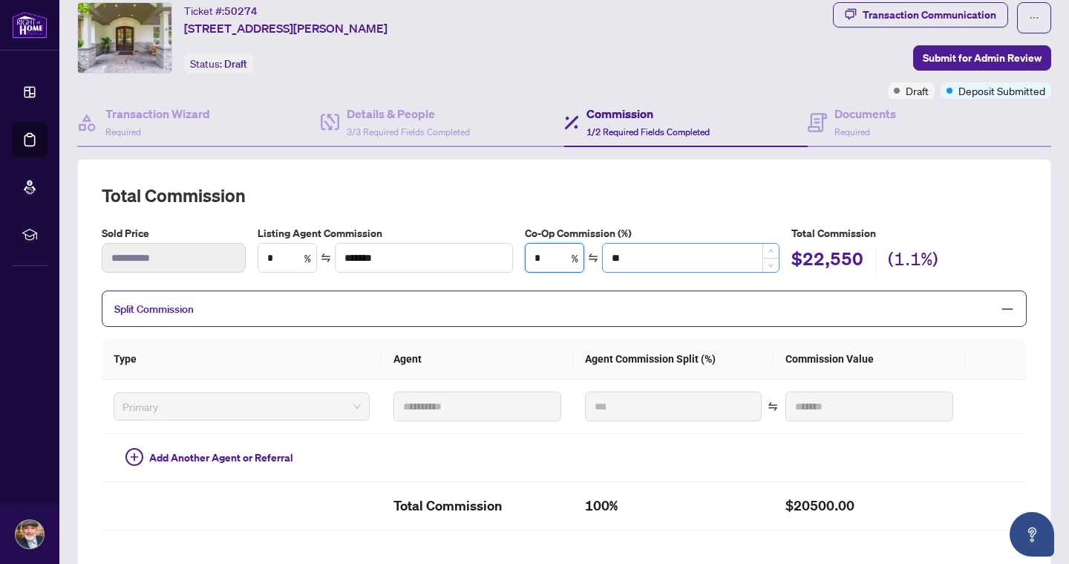
type input "*"
click at [659, 252] on input "**" at bounding box center [691, 258] width 176 height 28
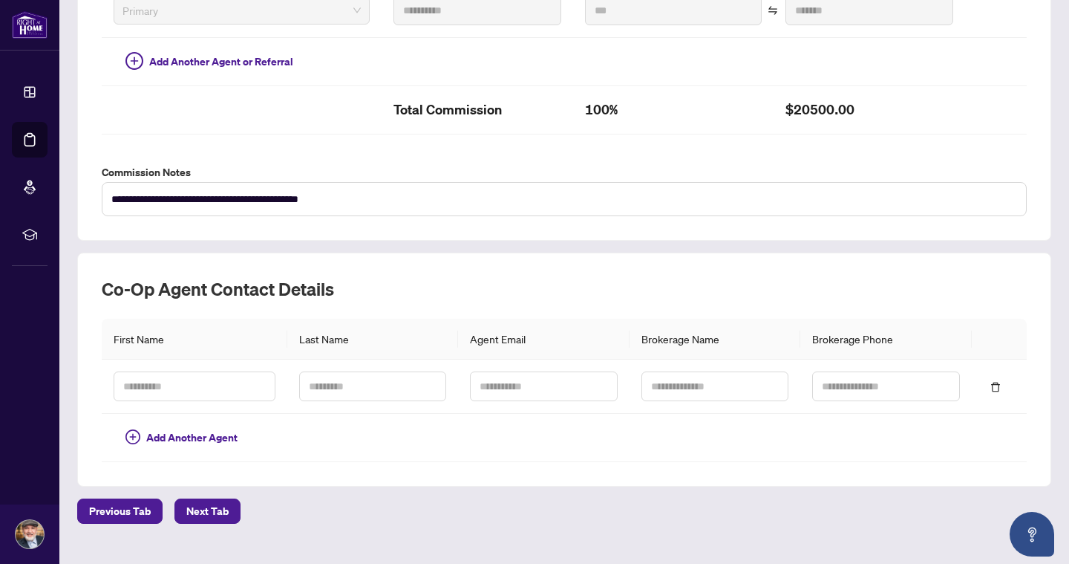
scroll to position [441, 0]
click at [251, 385] on input "text" at bounding box center [195, 386] width 162 height 30
type input "*"
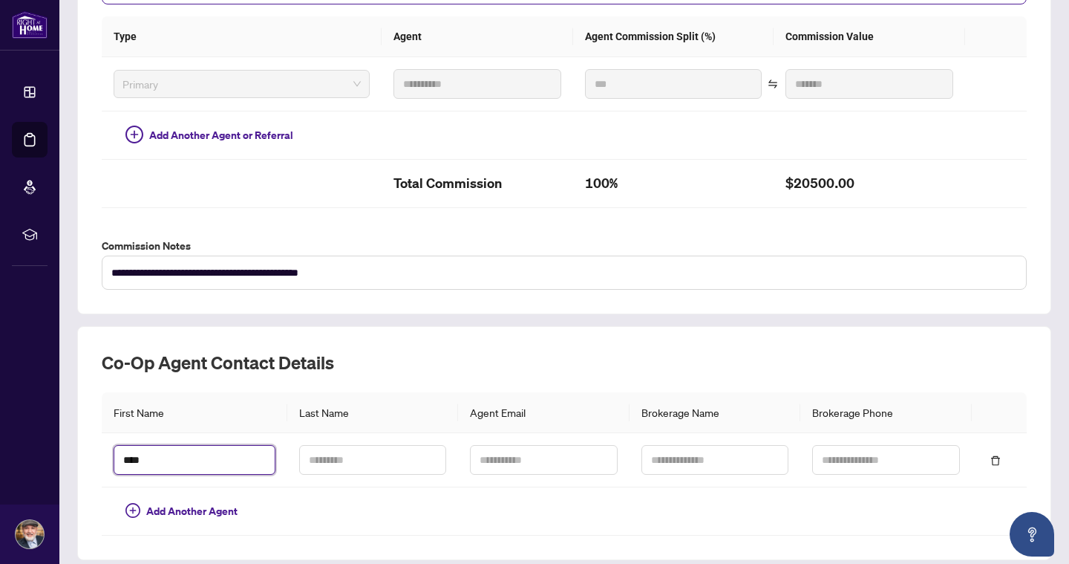
scroll to position [382, 0]
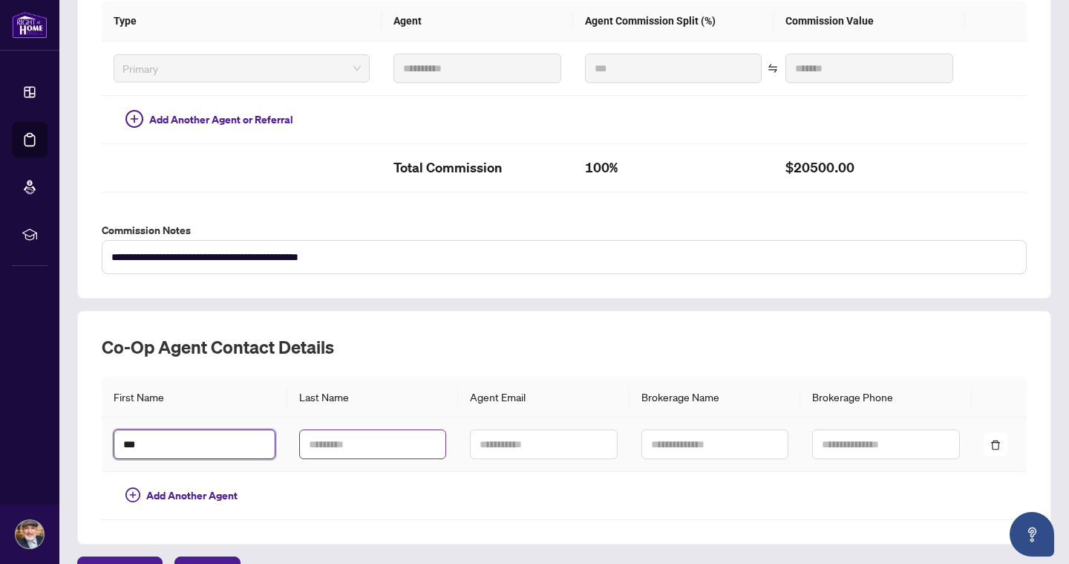
type input "***"
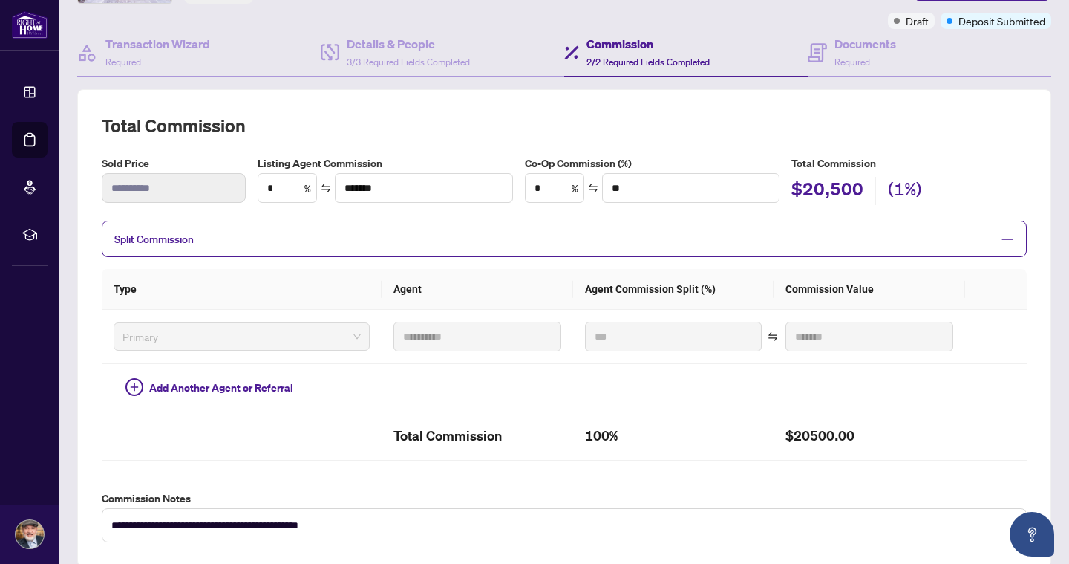
scroll to position [111, 0]
